Goal: Use online tool/utility: Utilize a website feature to perform a specific function

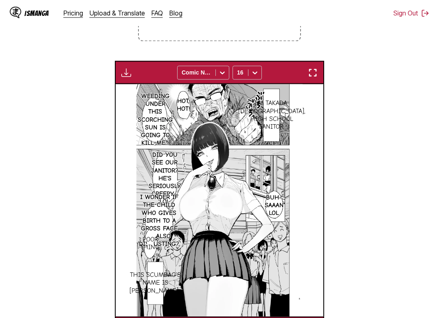
drag, startPoint x: 422, startPoint y: 234, endPoint x: 421, endPoint y: 246, distance: 11.9
click at [422, 237] on section "From Japanese To English Drop files here, or click to browse. Max file size: 5M…" at bounding box center [220, 128] width 426 height 423
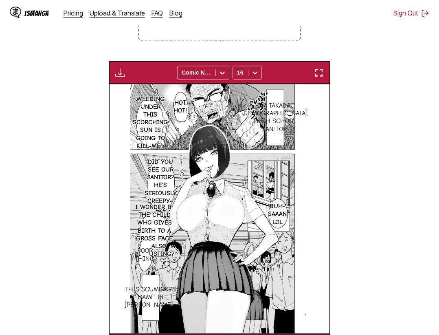
click at [402, 252] on section "From Japanese To English Drop files here, or click to browse. Max file size: 5M…" at bounding box center [220, 136] width 426 height 439
click at [318, 73] on img "button" at bounding box center [319, 73] width 10 height 10
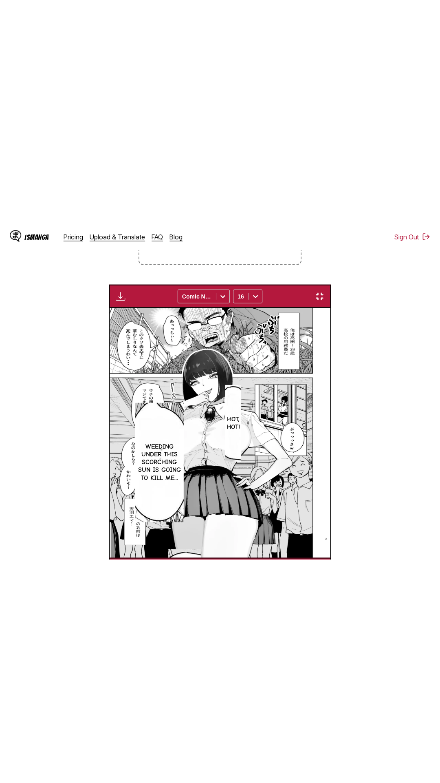
scroll to position [51, 0]
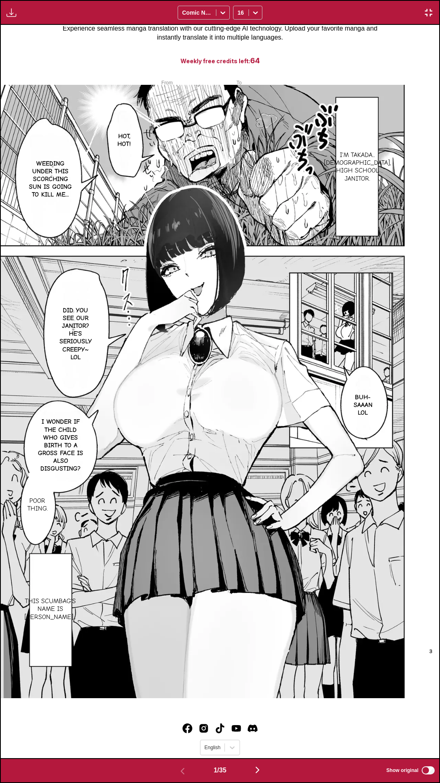
click at [312, 0] on div "Download Panel Download All Comic Neue 16" at bounding box center [220, 12] width 440 height 25
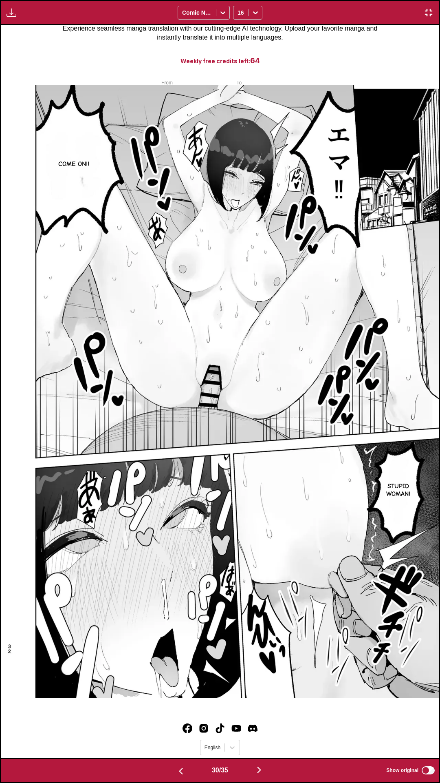
scroll to position [0, 0]
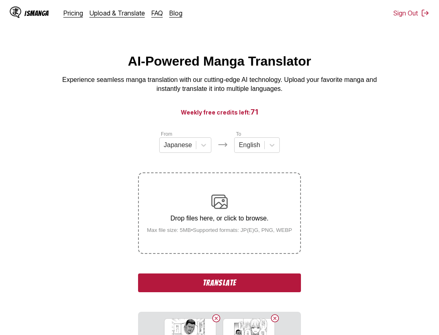
click at [269, 287] on button "Translate" at bounding box center [219, 283] width 163 height 19
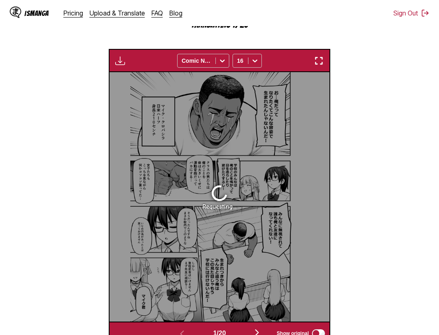
scroll to position [129, 0]
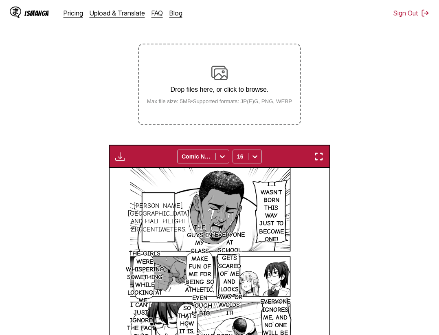
click at [323, 163] on div "Download Panel Download All Comic Neue 16" at bounding box center [220, 156] width 222 height 23
click at [324, 156] on img "button" at bounding box center [319, 157] width 10 height 10
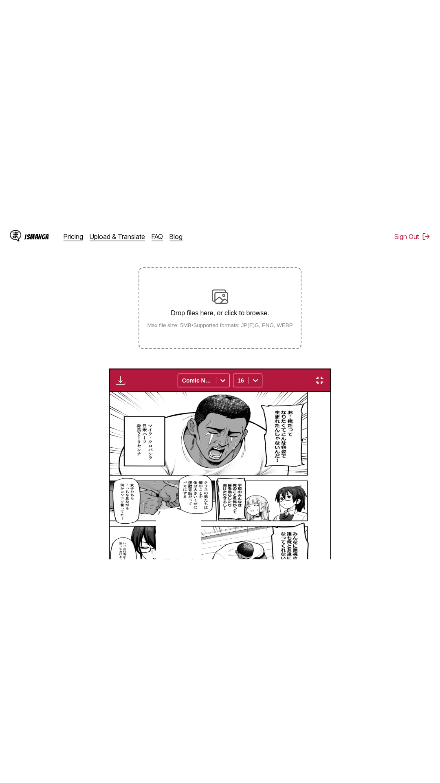
scroll to position [51, 0]
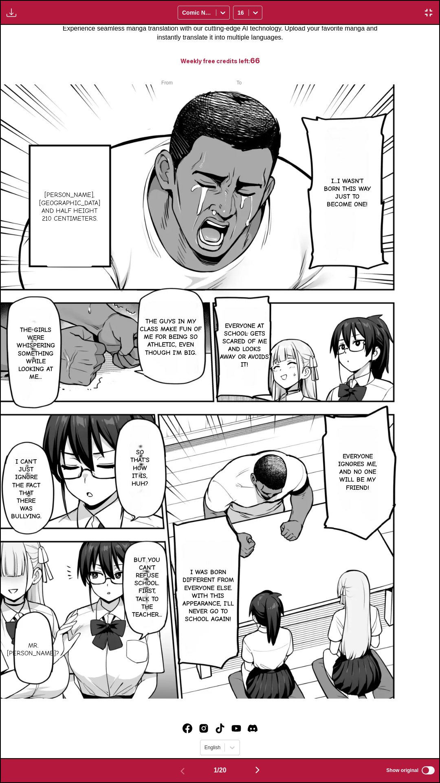
click at [358, 0] on div "Download Panel Download All Comic Neue 16" at bounding box center [220, 12] width 440 height 25
click at [342, 0] on div "Download Panel Download All Comic Neue 16" at bounding box center [220, 12] width 440 height 25
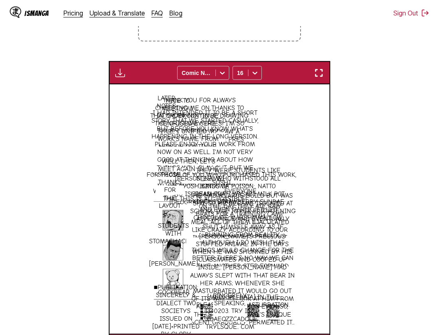
scroll to position [311, 0]
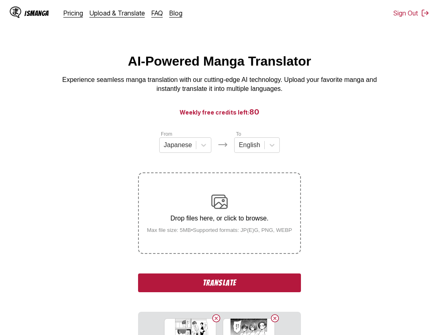
click at [252, 288] on button "Translate" at bounding box center [219, 283] width 163 height 19
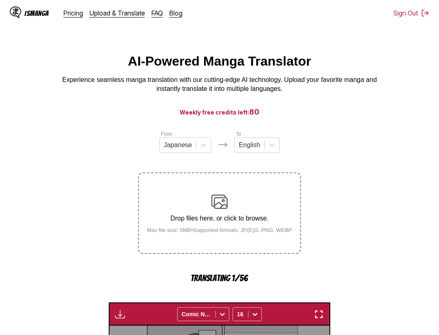
scroll to position [254, 0]
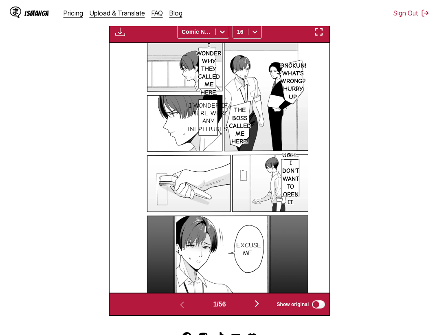
scroll to position [170, 0]
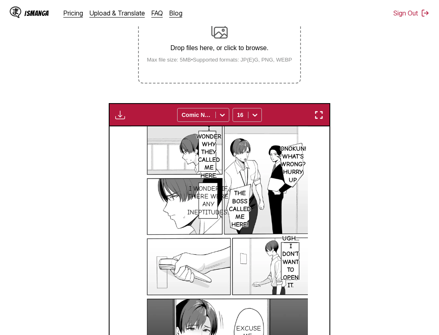
click at [326, 115] on button "button" at bounding box center [319, 115] width 15 height 11
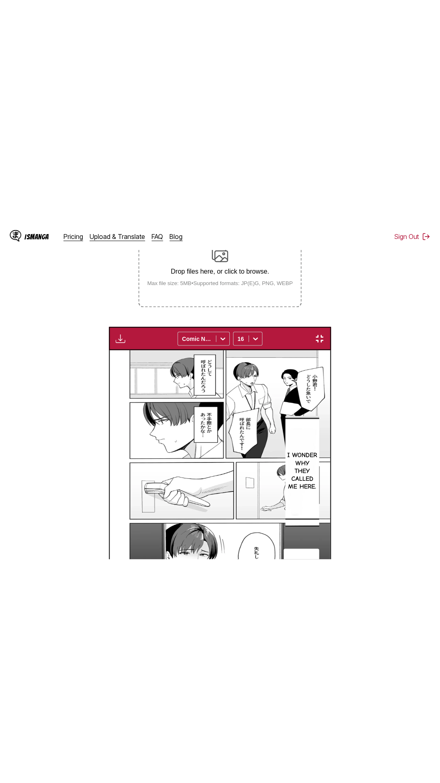
scroll to position [51, 0]
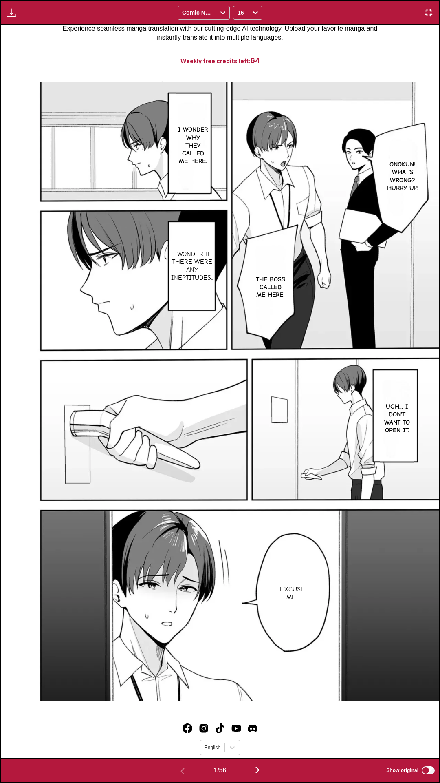
click at [405, 0] on div "Download Panel Download All Comic Neue 16" at bounding box center [220, 12] width 440 height 25
click at [333, 0] on div "Download Panel Download All Comic Neue 16" at bounding box center [220, 12] width 440 height 25
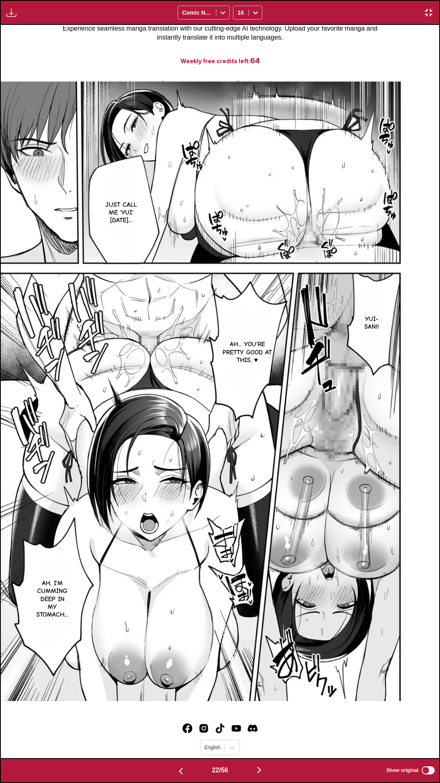
scroll to position [0, 9649]
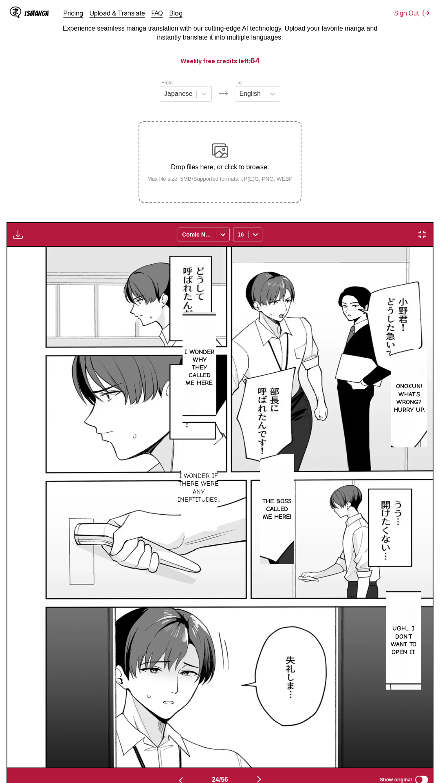
scroll to position [0, 10526]
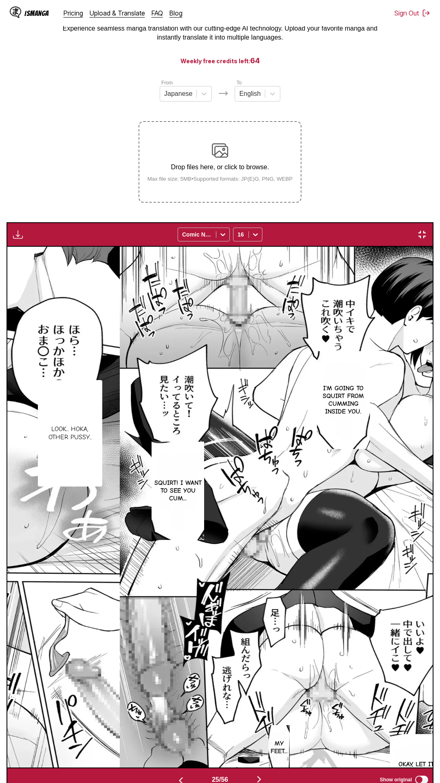
click at [434, 769] on div "25 / 56 Show original" at bounding box center [220, 779] width 427 height 24
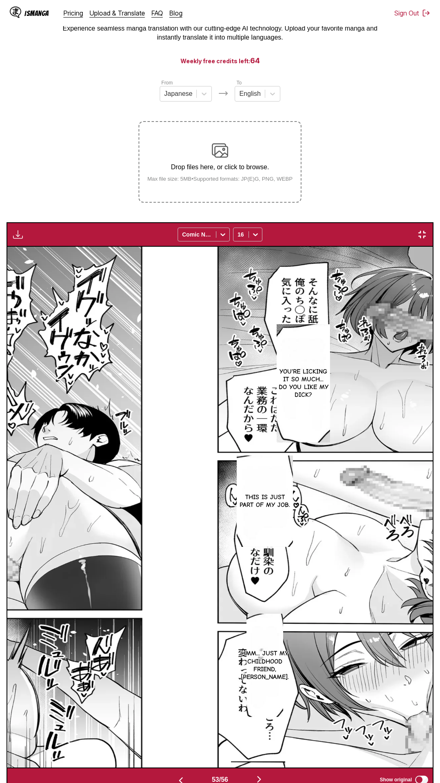
scroll to position [0, 0]
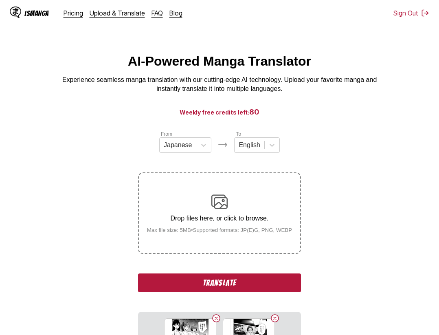
click at [229, 278] on button "Translate" at bounding box center [219, 283] width 163 height 19
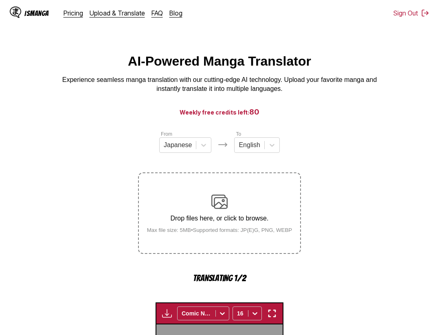
scroll to position [251, 0]
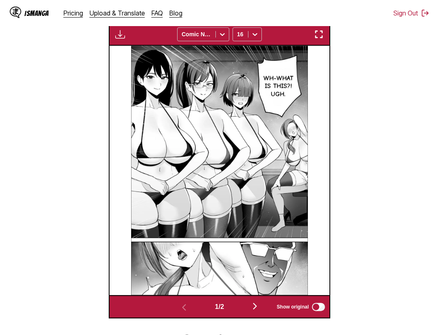
click at [326, 40] on button "button" at bounding box center [319, 34] width 15 height 11
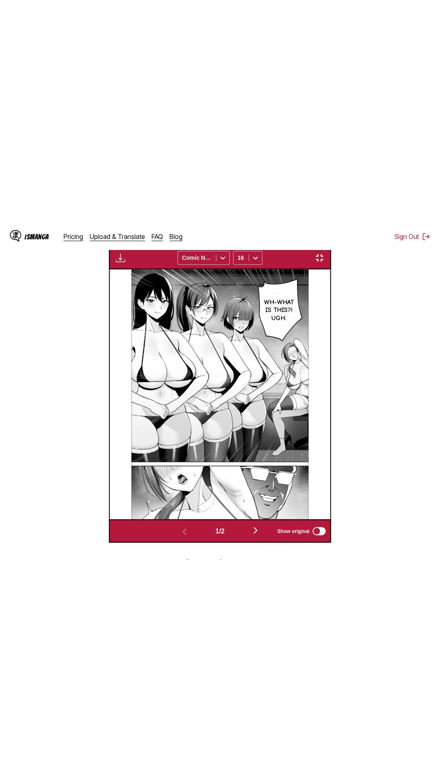
scroll to position [51, 0]
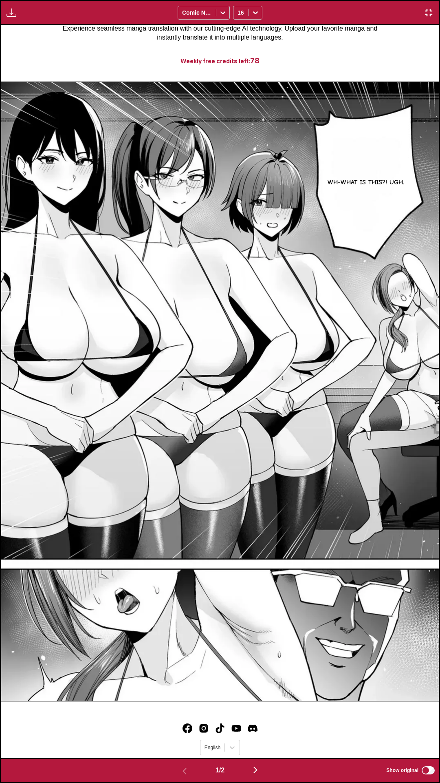
click at [379, 0] on div "Download Panel Download All Comic Neue 16" at bounding box center [220, 12] width 440 height 25
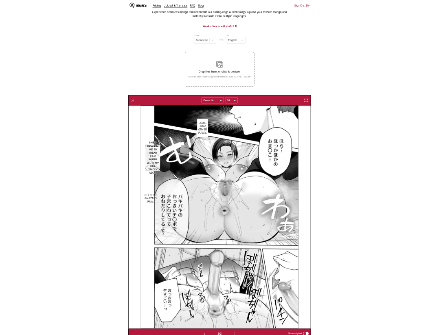
scroll to position [0, 220]
